Goal: Check status: Check status

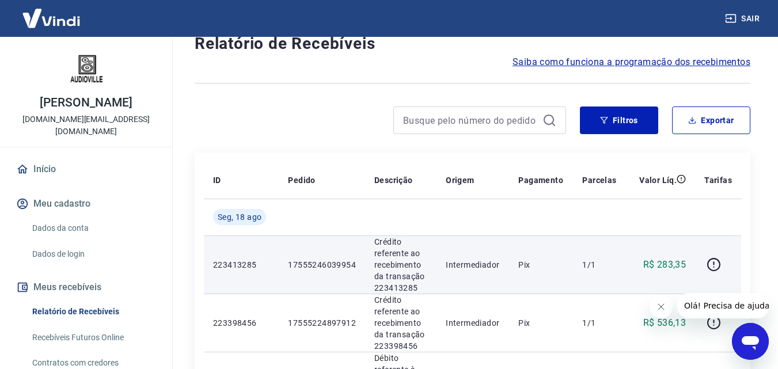
scroll to position [58, 0]
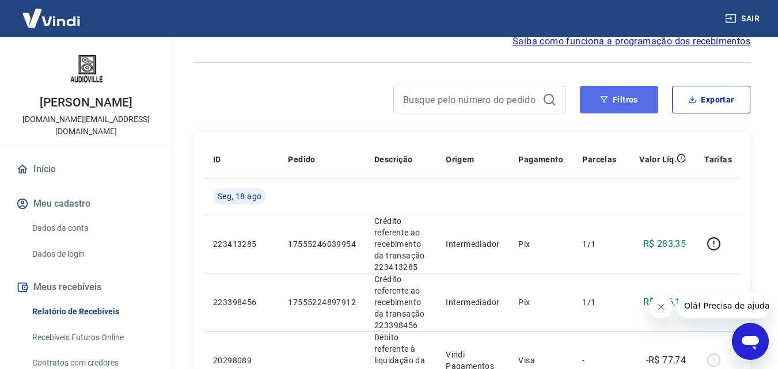
click at [606, 106] on button "Filtros" at bounding box center [619, 100] width 78 height 28
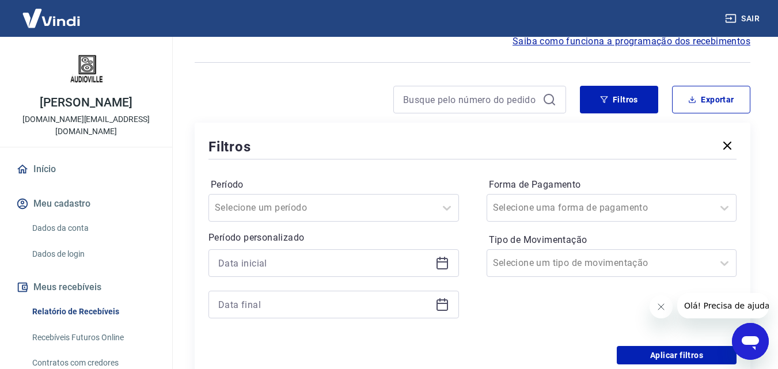
click at [440, 260] on icon at bounding box center [439, 258] width 1 height 3
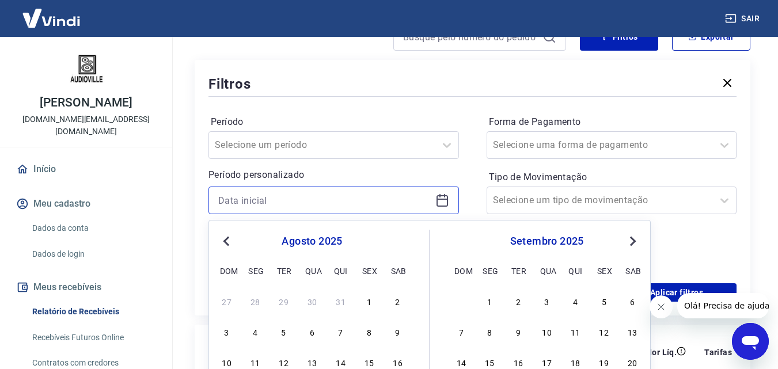
scroll to position [230, 0]
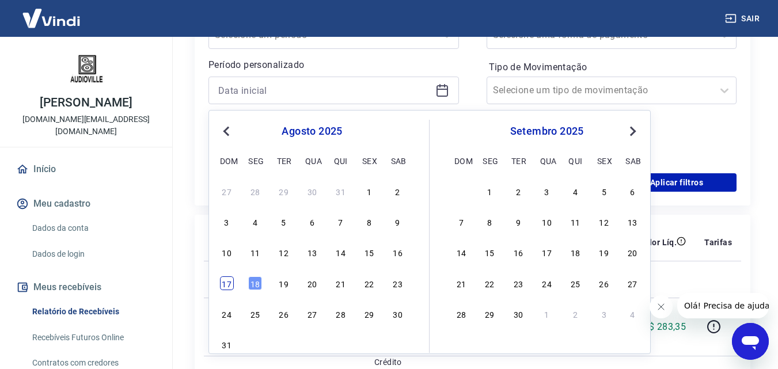
click at [230, 287] on div "17" at bounding box center [227, 283] width 14 height 14
type input "17/08/2025"
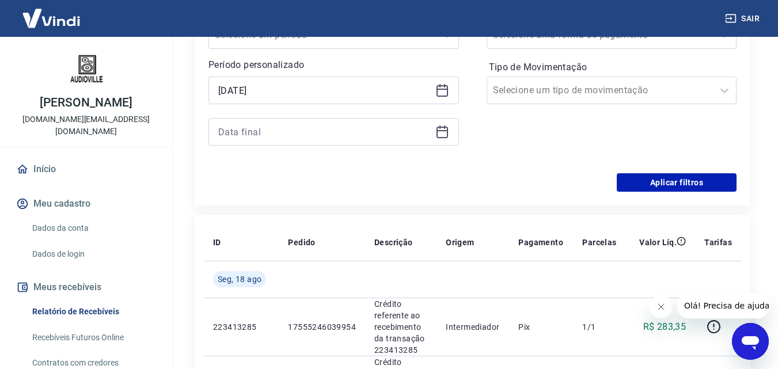
click at [435, 133] on div at bounding box center [333, 132] width 250 height 28
click at [439, 132] on icon at bounding box center [442, 132] width 14 height 14
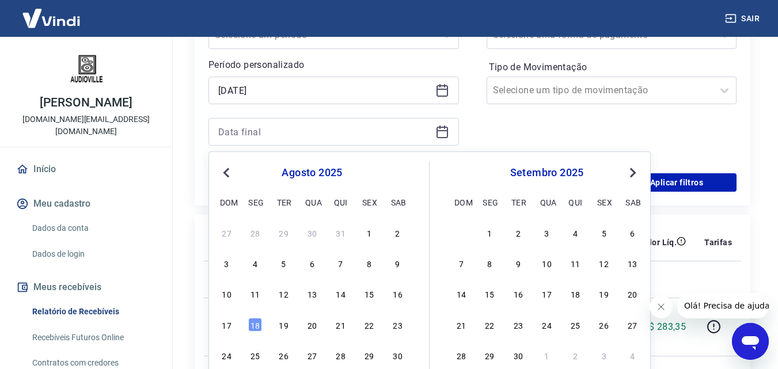
drag, startPoint x: 228, startPoint y: 321, endPoint x: 588, endPoint y: 108, distance: 418.0
click at [228, 322] on div "17" at bounding box center [227, 325] width 14 height 14
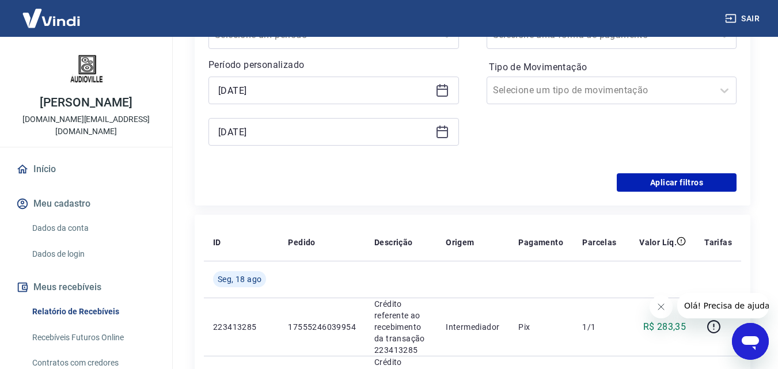
type input "17/08/2025"
click at [595, 95] on input "Tipo de Movimentação" at bounding box center [551, 90] width 116 height 14
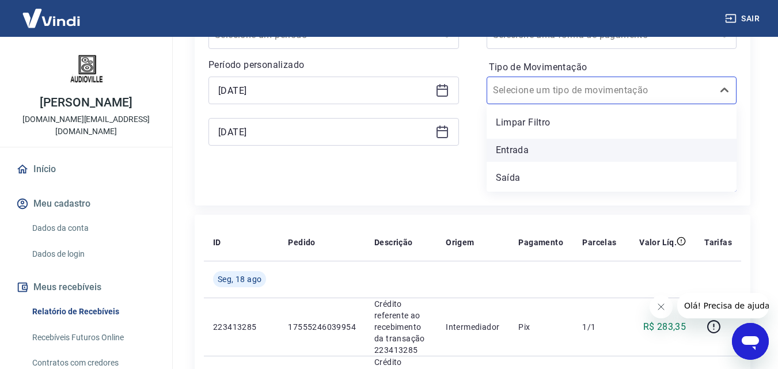
click at [562, 147] on div "Entrada" at bounding box center [611, 150] width 250 height 23
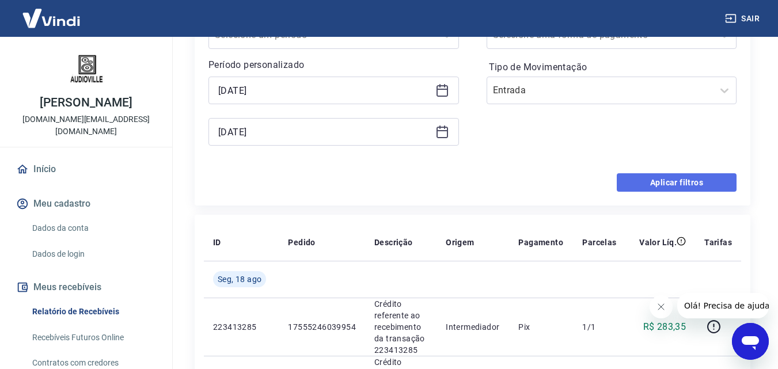
drag, startPoint x: 664, startPoint y: 183, endPoint x: 12, endPoint y: 22, distance: 671.7
click at [664, 183] on button "Aplicar filtros" at bounding box center [676, 182] width 120 height 18
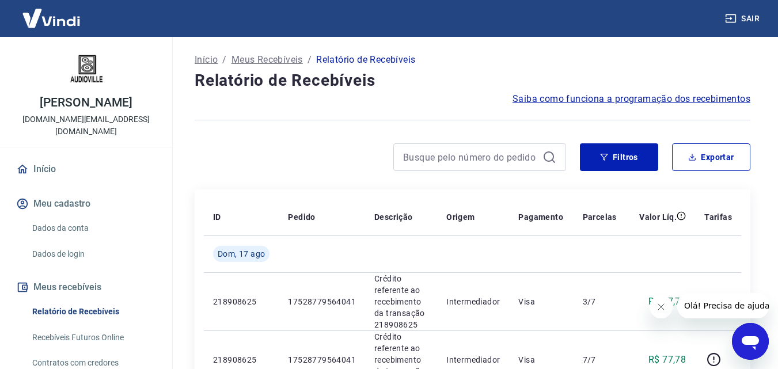
click at [665, 306] on button "Fechar mensagem da empresa" at bounding box center [660, 306] width 23 height 23
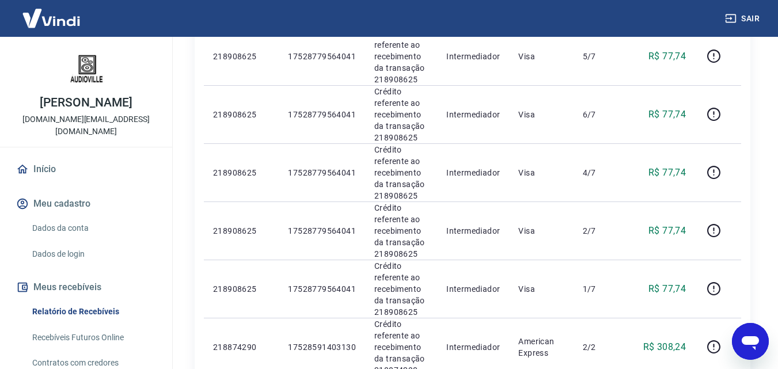
scroll to position [576, 0]
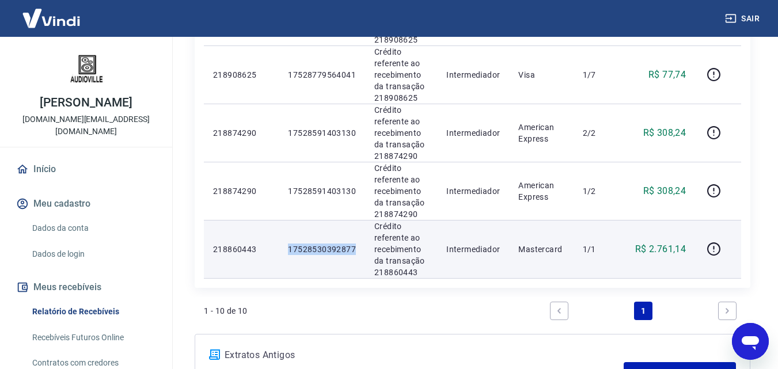
drag, startPoint x: 355, startPoint y: 246, endPoint x: 290, endPoint y: 246, distance: 65.0
click at [290, 246] on td "17528530392877" at bounding box center [322, 249] width 86 height 58
copy p "17528530392877"
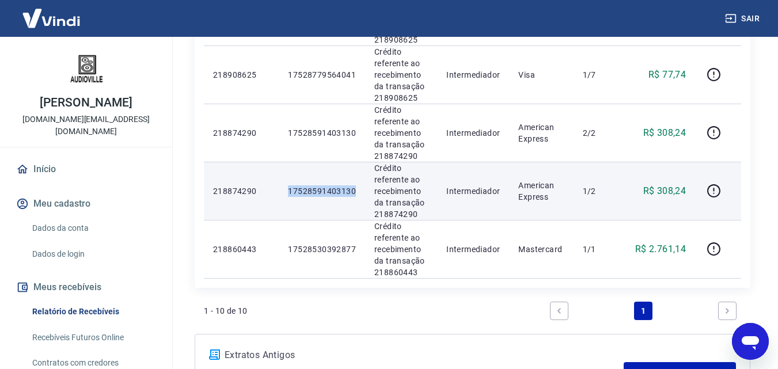
drag, startPoint x: 357, startPoint y: 192, endPoint x: 268, endPoint y: 188, distance: 89.3
click at [268, 188] on tr "218874290 17528591403130 Crédito referente ao recebimento da transação 21887429…" at bounding box center [472, 191] width 537 height 58
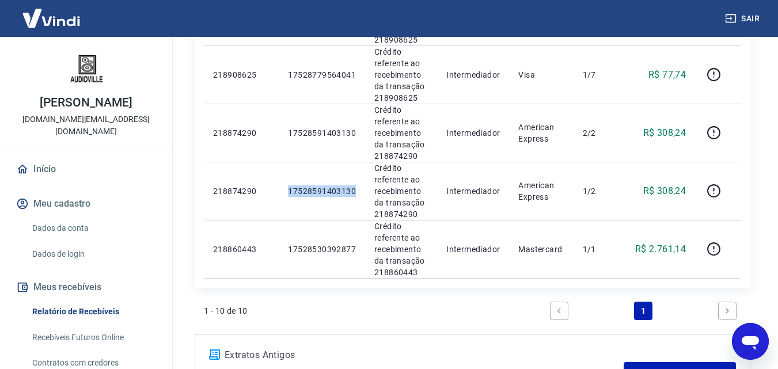
copy tr "17528591403130"
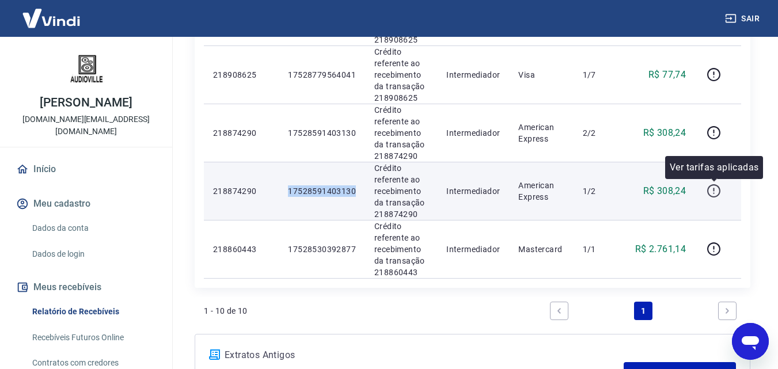
click at [712, 188] on icon "button" at bounding box center [713, 191] width 14 height 14
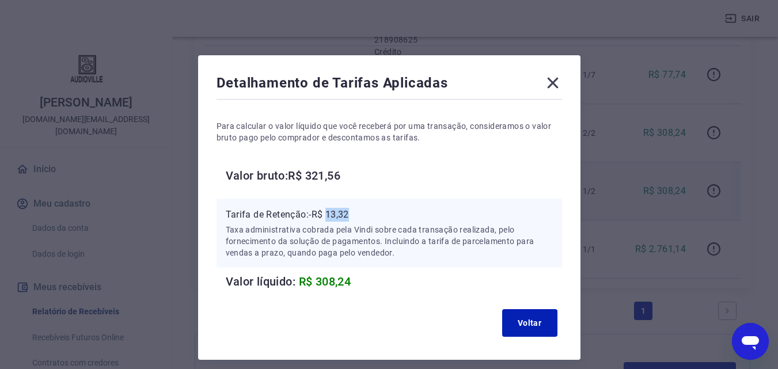
drag, startPoint x: 352, startPoint y: 212, endPoint x: 330, endPoint y: 211, distance: 22.5
click at [330, 211] on p "Tarifa de Retenção: -R$ 13,32" at bounding box center [389, 215] width 327 height 14
copy p "13,32"
click at [549, 83] on icon at bounding box center [552, 83] width 18 height 18
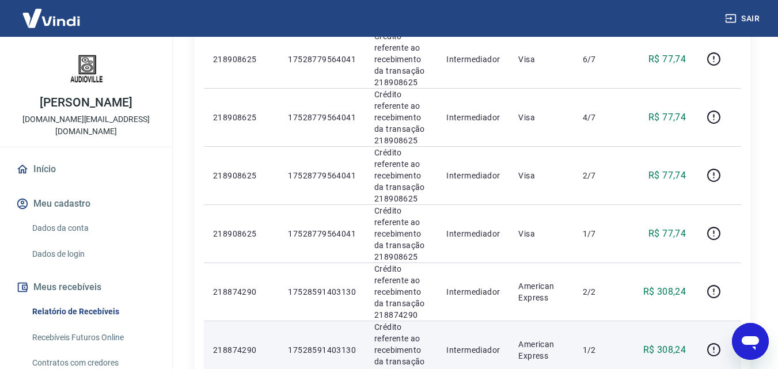
scroll to position [424, 0]
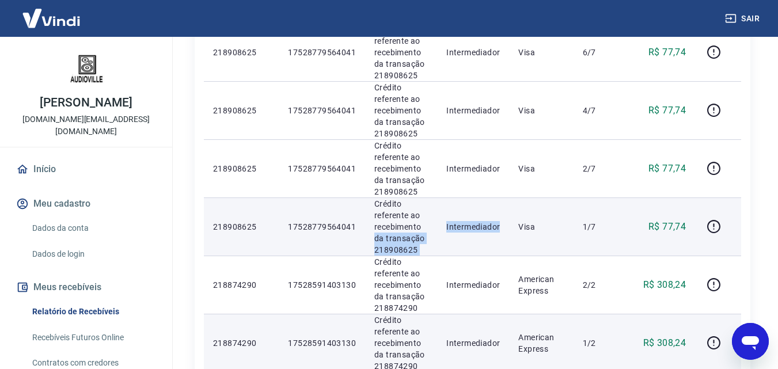
drag, startPoint x: 501, startPoint y: 226, endPoint x: 435, endPoint y: 227, distance: 66.2
click at [435, 227] on tr "218908625 17528779564041 Crédito referente ao recebimento da transação 21890862…" at bounding box center [472, 226] width 537 height 58
click at [449, 234] on td "Intermediador" at bounding box center [473, 226] width 72 height 58
drag, startPoint x: 504, startPoint y: 226, endPoint x: 447, endPoint y: 227, distance: 56.4
click at [447, 227] on td "Intermediador" at bounding box center [473, 226] width 72 height 58
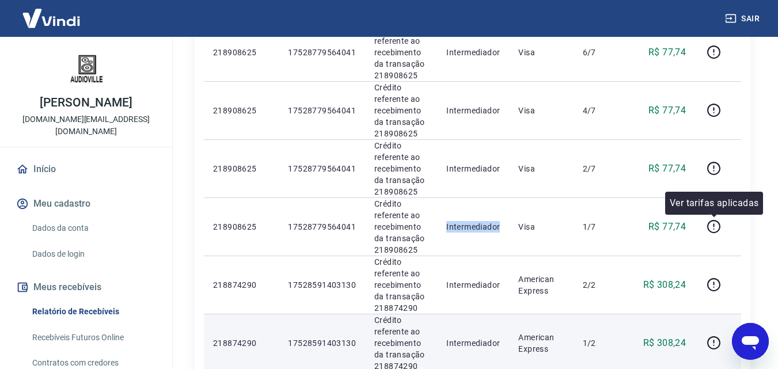
copy p "Intermediador"
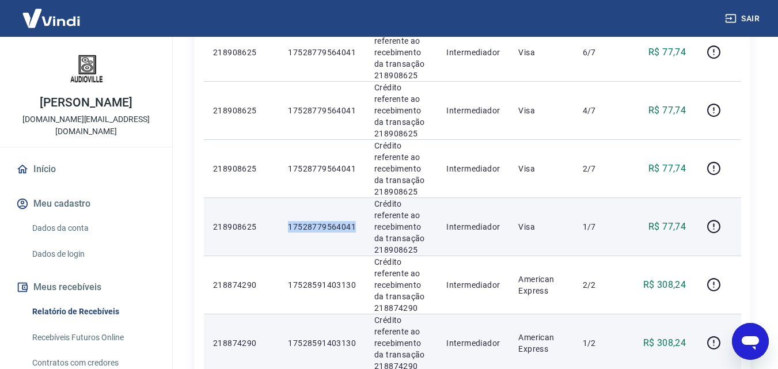
drag, startPoint x: 336, startPoint y: 223, endPoint x: 279, endPoint y: 230, distance: 57.3
click at [279, 230] on td "17528779564041" at bounding box center [322, 226] width 86 height 58
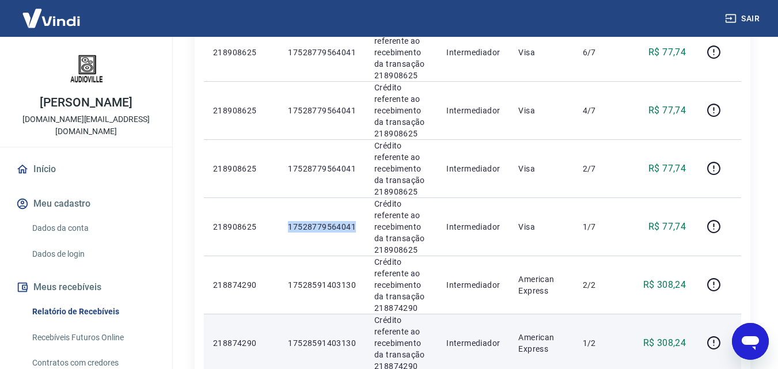
copy p "17528779564041"
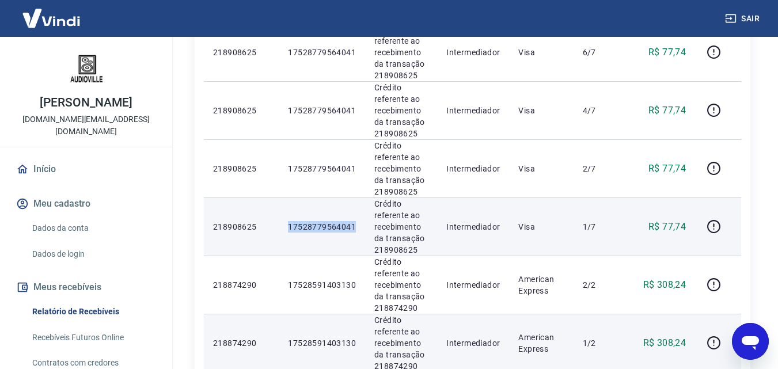
copy p "17528779564041"
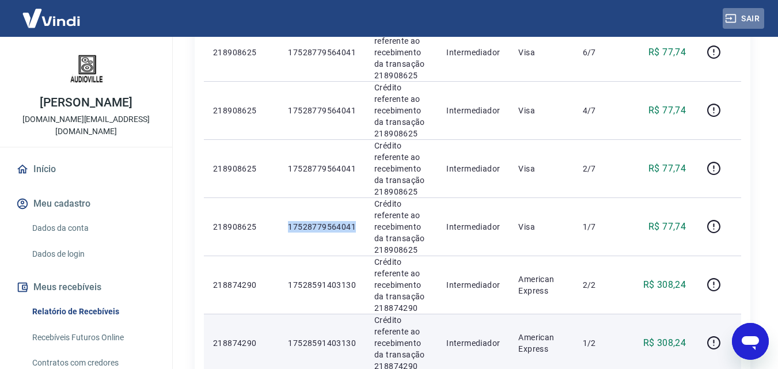
click at [747, 21] on button "Sair" at bounding box center [742, 18] width 41 height 21
